Goal: Task Accomplishment & Management: Manage account settings

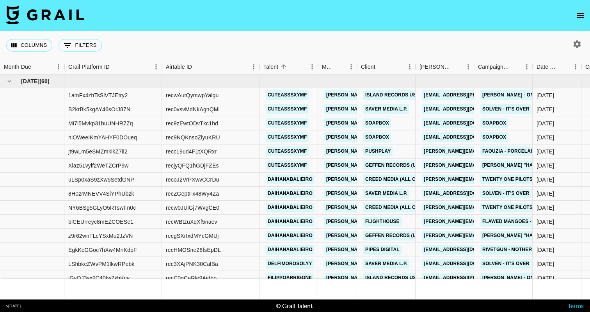
click at [584, 18] on icon "open drawer" at bounding box center [580, 15] width 9 height 9
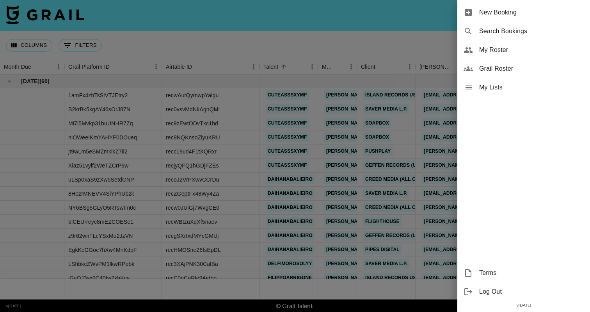
click at [448, 69] on div at bounding box center [295, 156] width 590 height 312
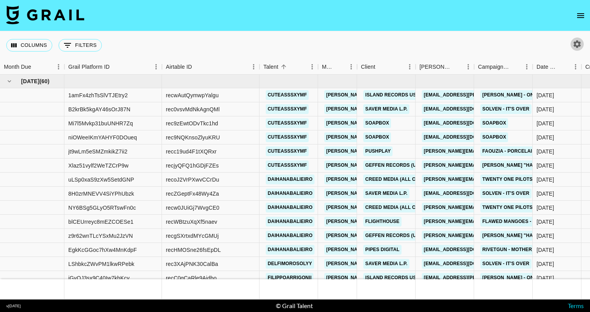
click at [577, 46] on icon "button" at bounding box center [577, 43] width 7 height 7
select select "[DATE]"
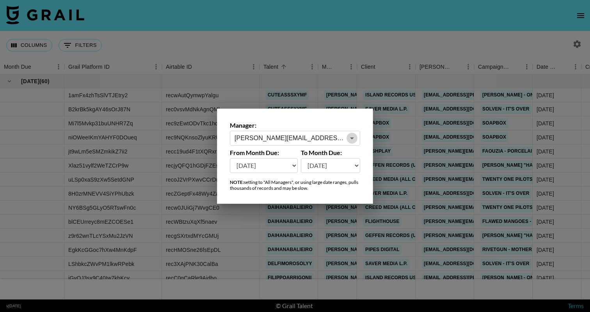
click at [356, 136] on icon "Open" at bounding box center [352, 138] width 9 height 9
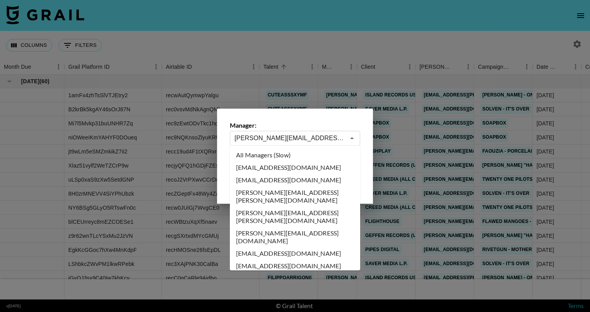
click at [325, 149] on li "All Managers (Slow)" at bounding box center [295, 155] width 130 height 12
type input "All Managers (Slow)"
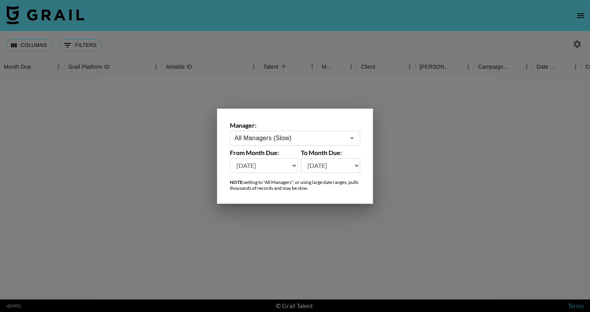
select select "[DATE]"
click at [280, 250] on div at bounding box center [295, 156] width 590 height 312
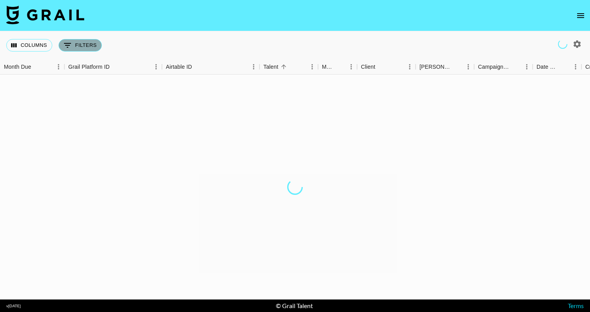
click at [95, 49] on button "0 Filters" at bounding box center [80, 45] width 43 height 12
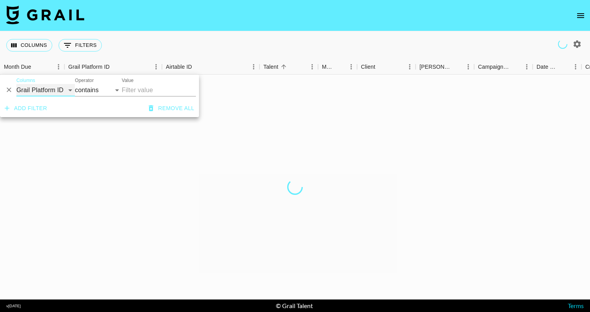
select select "talentName"
click at [155, 89] on input "Value" at bounding box center [159, 90] width 74 height 12
type input "manoujuecardoso"
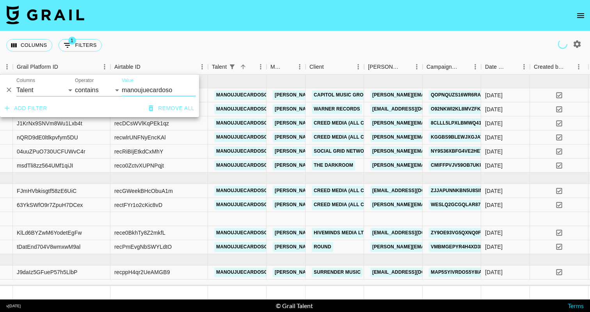
scroll to position [0, 50]
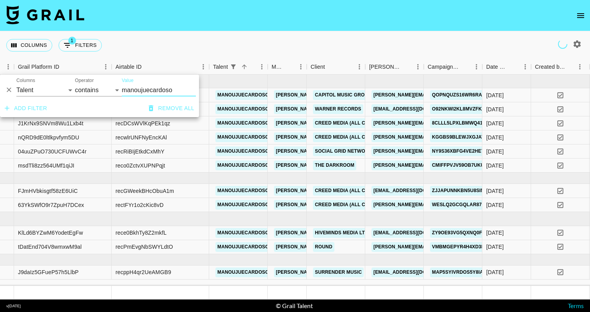
click at [173, 105] on button "Remove all" at bounding box center [172, 108] width 52 height 14
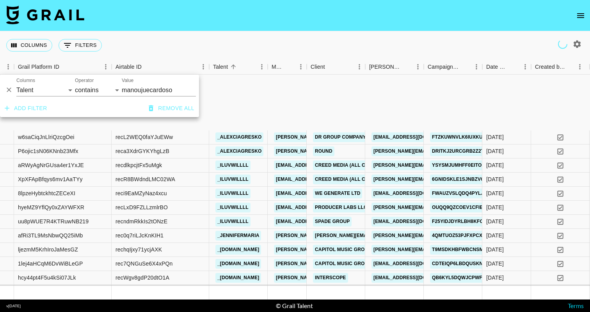
select select "id"
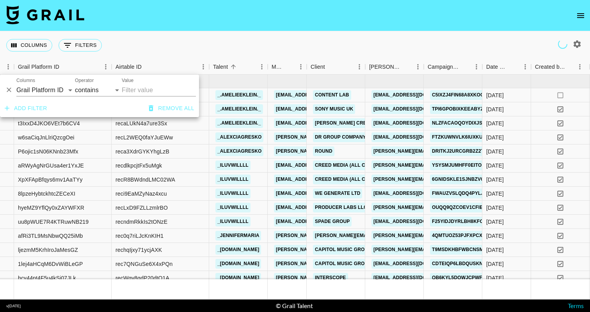
click at [3, 90] on div "And Or Columns Grail Platform ID Airtable ID Talent Manager Client [PERSON_NAME…" at bounding box center [99, 87] width 199 height 25
click at [10, 88] on icon "Delete" at bounding box center [9, 90] width 8 height 8
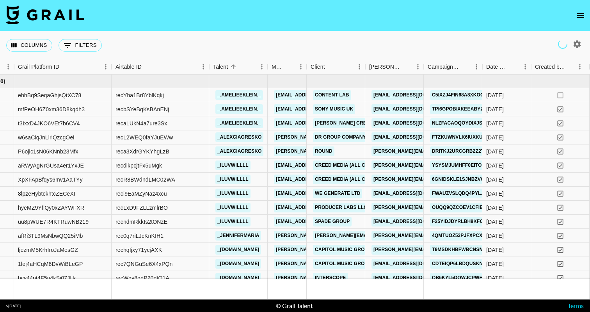
click at [78, 20] on img at bounding box center [45, 14] width 78 height 19
drag, startPoint x: 78, startPoint y: 20, endPoint x: 76, endPoint y: 16, distance: 4.4
click at [76, 16] on img at bounding box center [45, 14] width 78 height 19
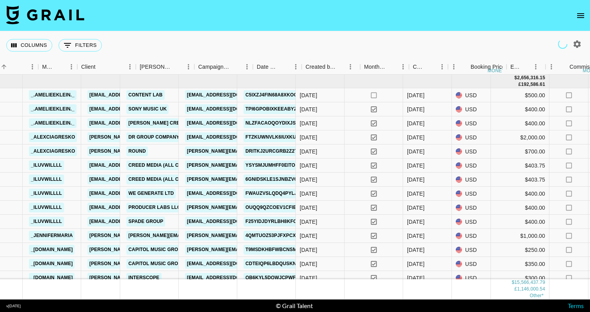
scroll to position [0, 280]
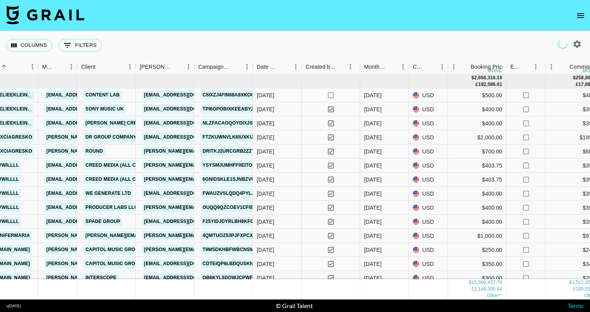
click at [575, 43] on icon "button" at bounding box center [577, 43] width 7 height 7
select select "[DATE]"
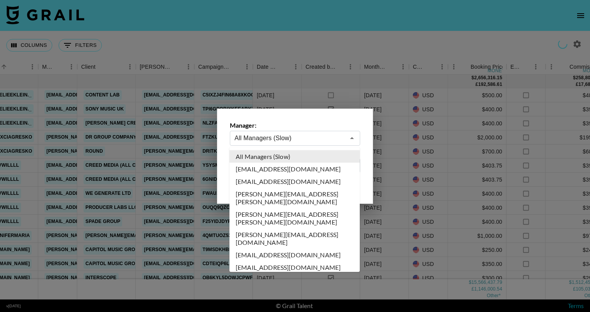
click at [328, 142] on input "All Managers (Slow)" at bounding box center [290, 138] width 111 height 9
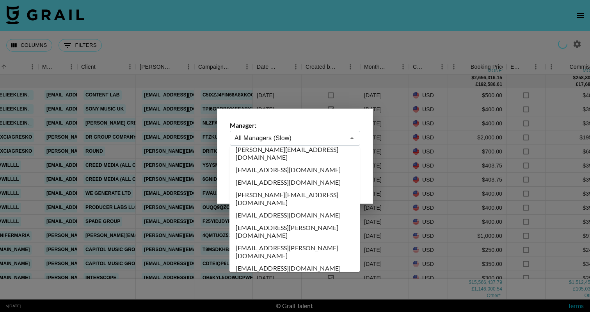
scroll to position [230, 0]
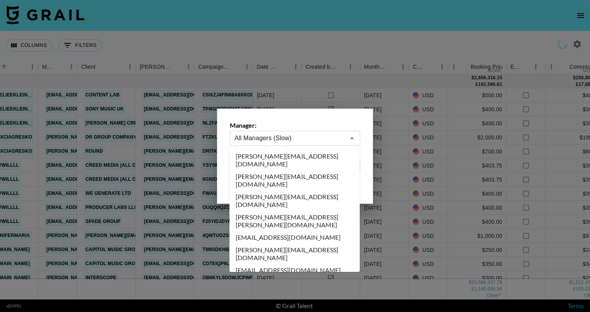
click at [322, 297] on li "[PERSON_NAME][EMAIL_ADDRESS][DOMAIN_NAME]" at bounding box center [295, 307] width 130 height 20
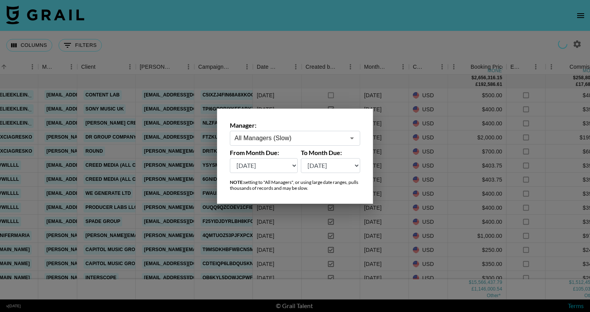
type input "[PERSON_NAME][EMAIL_ADDRESS][DOMAIN_NAME]"
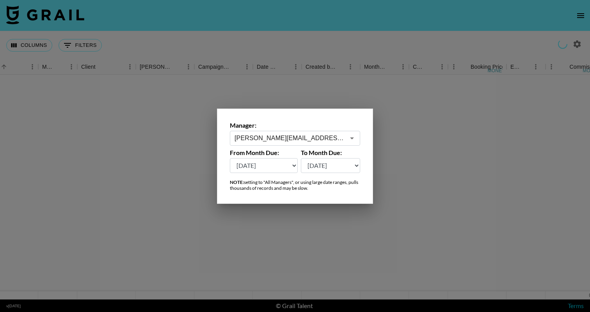
click at [353, 247] on div at bounding box center [295, 156] width 590 height 312
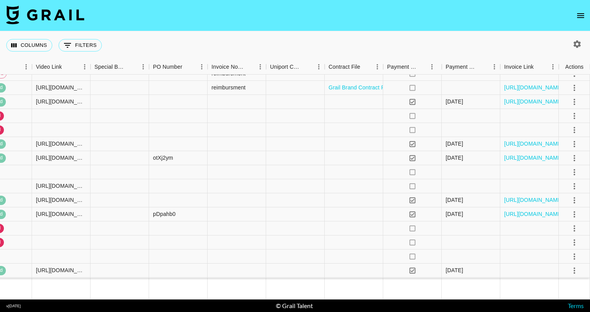
scroll to position [3892, 911]
click at [573, 171] on icon "select merge strategy" at bounding box center [574, 172] width 9 height 9
click at [579, 172] on icon "select merge strategy" at bounding box center [574, 172] width 9 height 9
click at [572, 207] on li "Decline" at bounding box center [564, 203] width 51 height 14
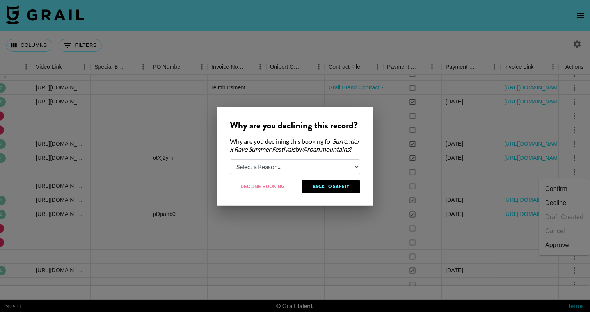
select select "booker_cancel"
click at [268, 191] on button "Decline Booking" at bounding box center [263, 186] width 66 height 12
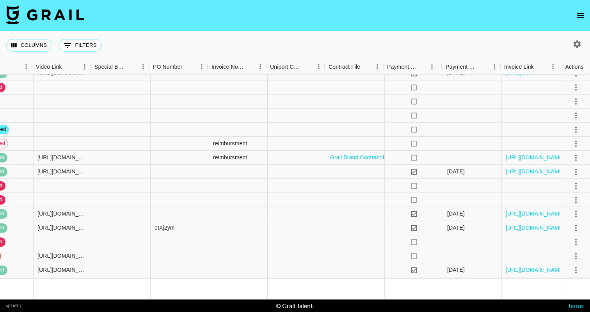
scroll to position [3822, 911]
click at [572, 117] on icon "select merge strategy" at bounding box center [574, 115] width 9 height 9
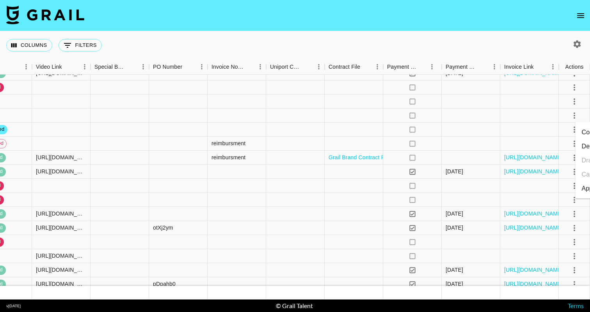
click at [582, 145] on li "Decline" at bounding box center [601, 146] width 51 height 14
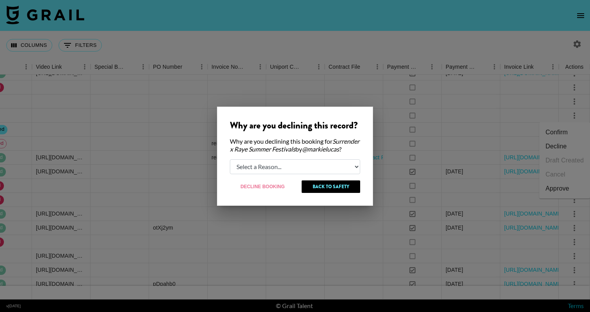
select select "creator_decline"
click at [272, 190] on button "Decline Booking" at bounding box center [263, 186] width 66 height 12
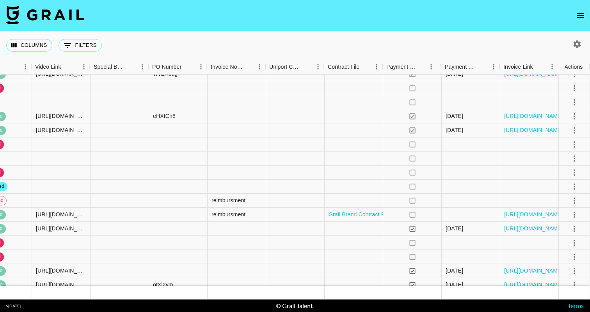
scroll to position [3765, 911]
click at [572, 160] on icon "select merge strategy" at bounding box center [574, 158] width 9 height 9
click at [565, 185] on li "Decline" at bounding box center [565, 189] width 51 height 14
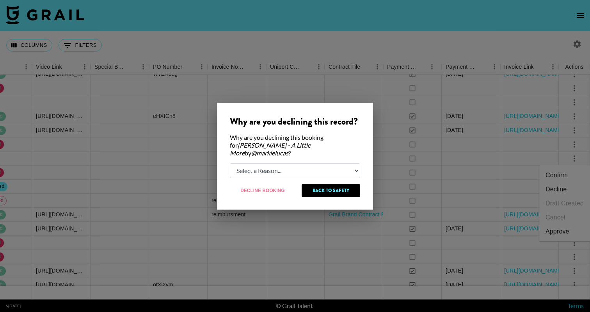
select select "creator_decline"
click at [274, 184] on button "Decline Booking" at bounding box center [263, 190] width 66 height 12
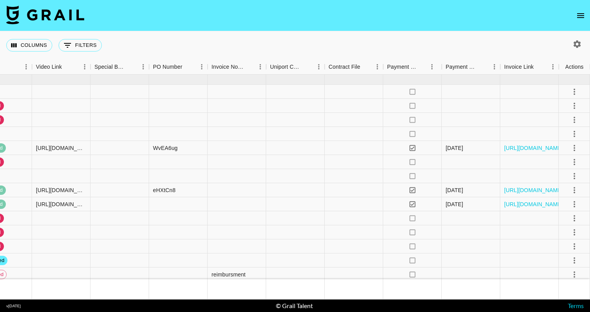
scroll to position [3692, 911]
click at [575, 176] on icon "select merge strategy" at bounding box center [575, 176] width 2 height 6
click at [565, 206] on li "Decline" at bounding box center [565, 207] width 51 height 14
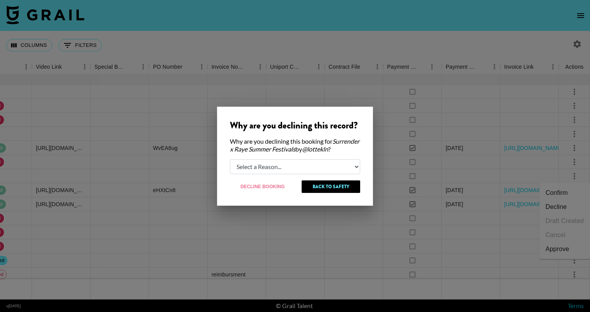
select select "booker_cancel"
click at [255, 192] on button "Decline Booking" at bounding box center [263, 186] width 66 height 12
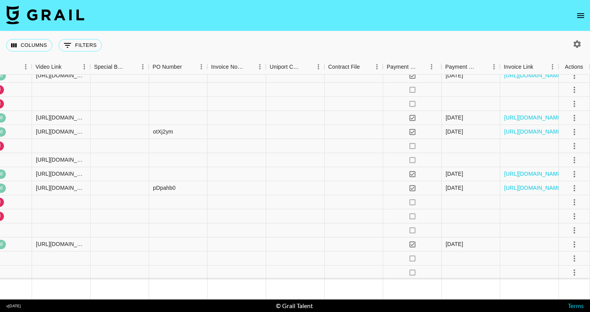
scroll to position [3919, 911]
click at [572, 231] on icon "select merge strategy" at bounding box center [574, 230] width 9 height 9
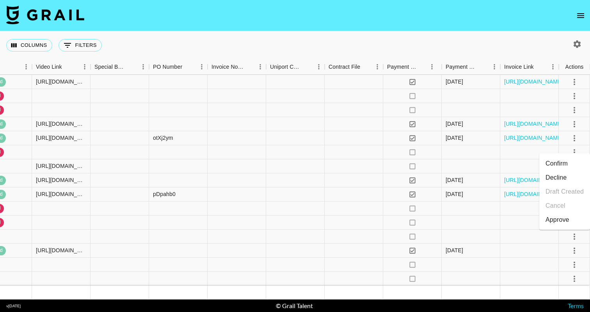
scroll to position [3912, 911]
click at [571, 180] on li "Decline" at bounding box center [565, 178] width 51 height 14
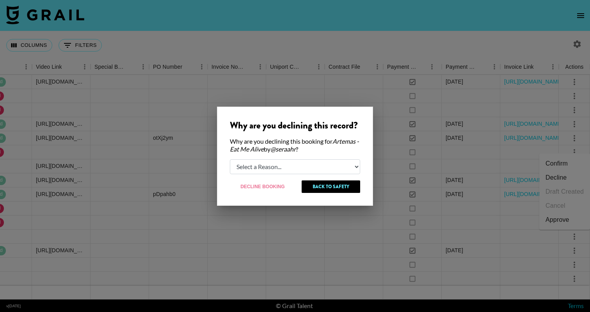
select select "booker_cancel"
click at [278, 186] on button "Decline Booking" at bounding box center [263, 186] width 66 height 12
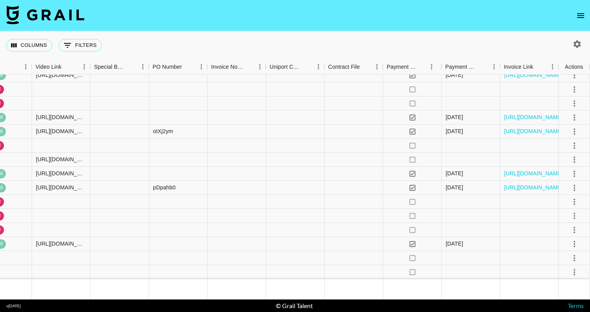
scroll to position [3919, 911]
click at [578, 259] on icon "select merge strategy" at bounding box center [574, 257] width 9 height 9
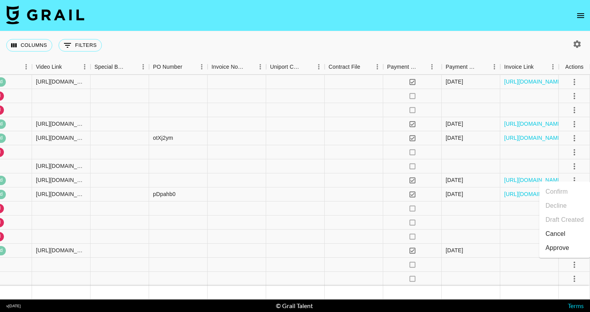
click at [569, 237] on li "Cancel" at bounding box center [565, 234] width 51 height 14
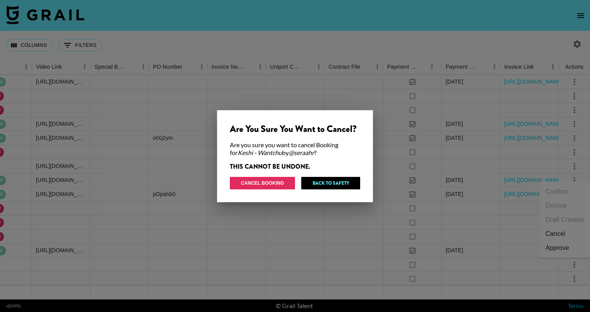
click at [281, 180] on button "Cancel Booking" at bounding box center [262, 183] width 65 height 12
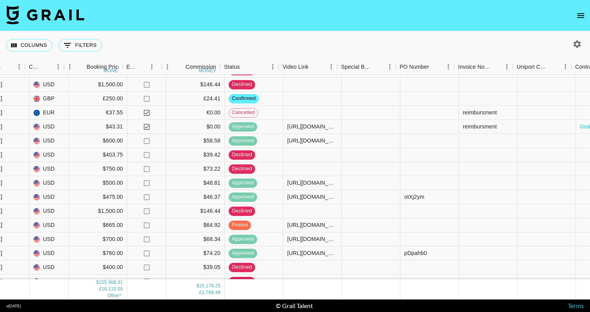
scroll to position [3849, 692]
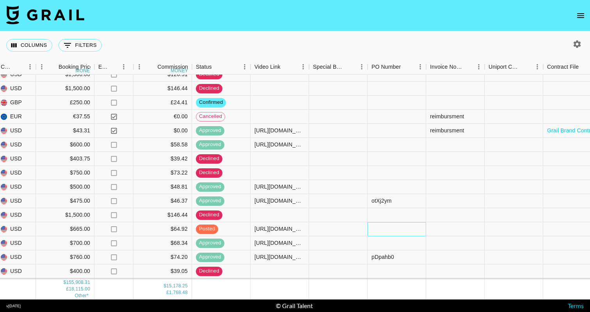
click at [394, 227] on div at bounding box center [397, 229] width 59 height 14
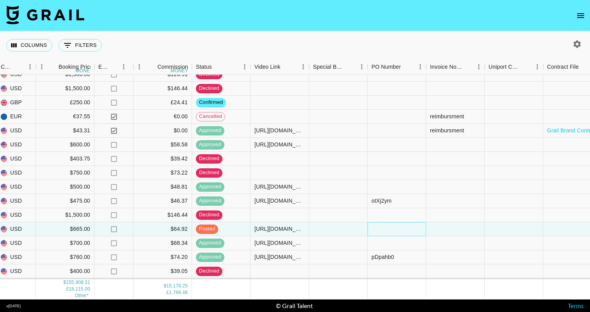
click at [394, 227] on div at bounding box center [397, 229] width 59 height 14
type input "rngCi2d"
click at [477, 234] on div at bounding box center [455, 229] width 59 height 14
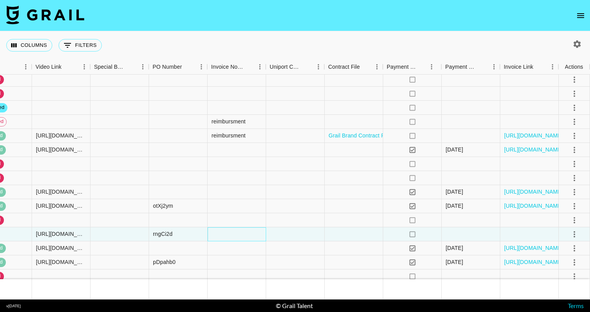
scroll to position [3844, 911]
click at [576, 232] on icon "select merge strategy" at bounding box center [574, 234] width 9 height 9
click at [575, 216] on li "Approve" at bounding box center [565, 217] width 51 height 14
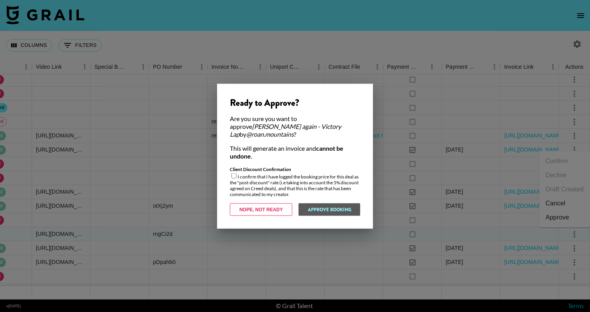
click at [235, 168] on div "Client Discount Confirmation I confirm that I have logged the booking price for…" at bounding box center [295, 181] width 130 height 31
click at [235, 173] on input "checkbox" at bounding box center [234, 175] width 5 height 5
checkbox input "true"
click at [341, 205] on button "Approve Booking" at bounding box center [329, 209] width 62 height 12
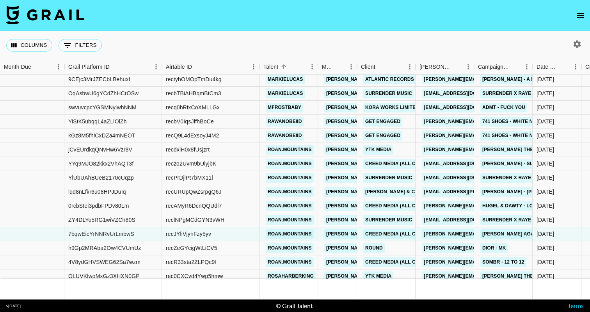
scroll to position [3844, 0]
click at [199, 233] on div "recJYliVjynFzy5yv" at bounding box center [188, 234] width 45 height 8
copy div "recJYliVjynFzy5yv"
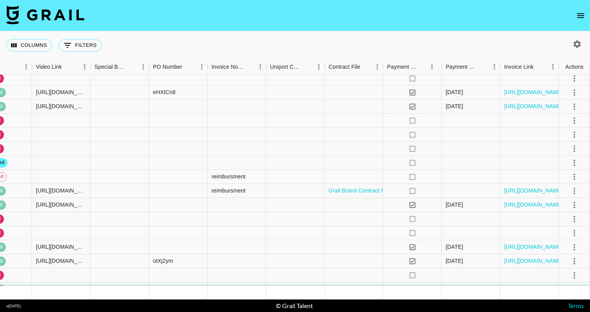
scroll to position [3789, 911]
click at [576, 164] on icon "select merge strategy" at bounding box center [574, 162] width 9 height 9
click at [575, 208] on li "Draft Created" at bounding box center [565, 208] width 51 height 14
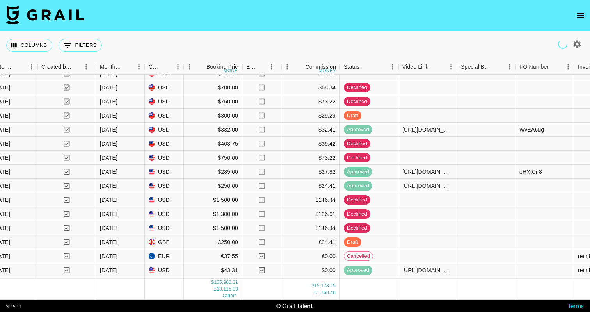
scroll to position [3709, 544]
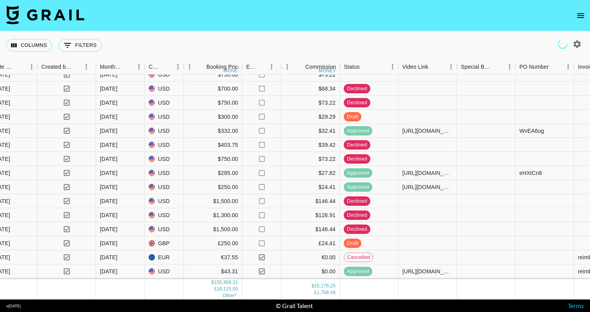
click at [583, 13] on icon "open drawer" at bounding box center [580, 15] width 9 height 9
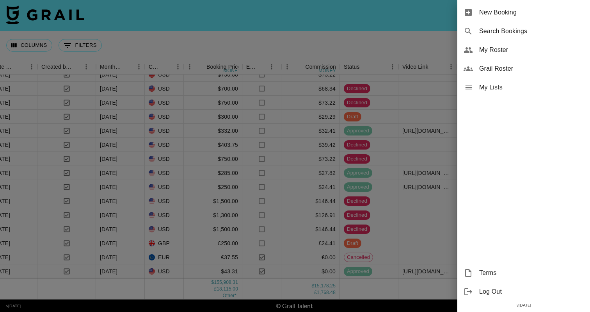
click at [492, 49] on span "My Roster" at bounding box center [532, 49] width 105 height 9
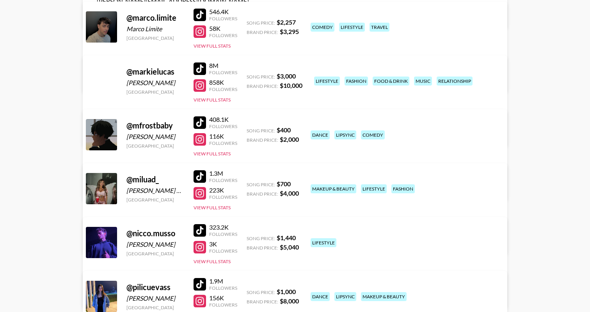
scroll to position [1155, 0]
